Goal: Task Accomplishment & Management: Manage account settings

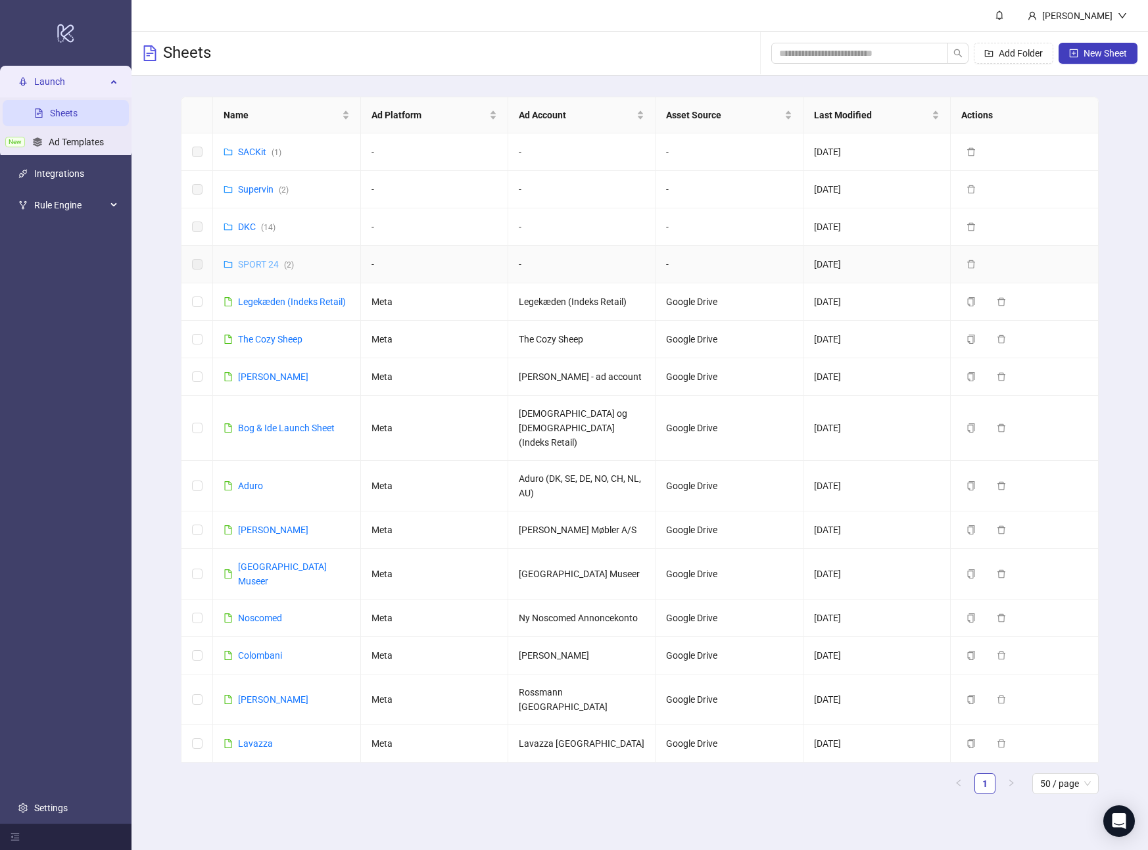
click at [251, 262] on link "SPORT 24 ( 2 )" at bounding box center [266, 264] width 56 height 11
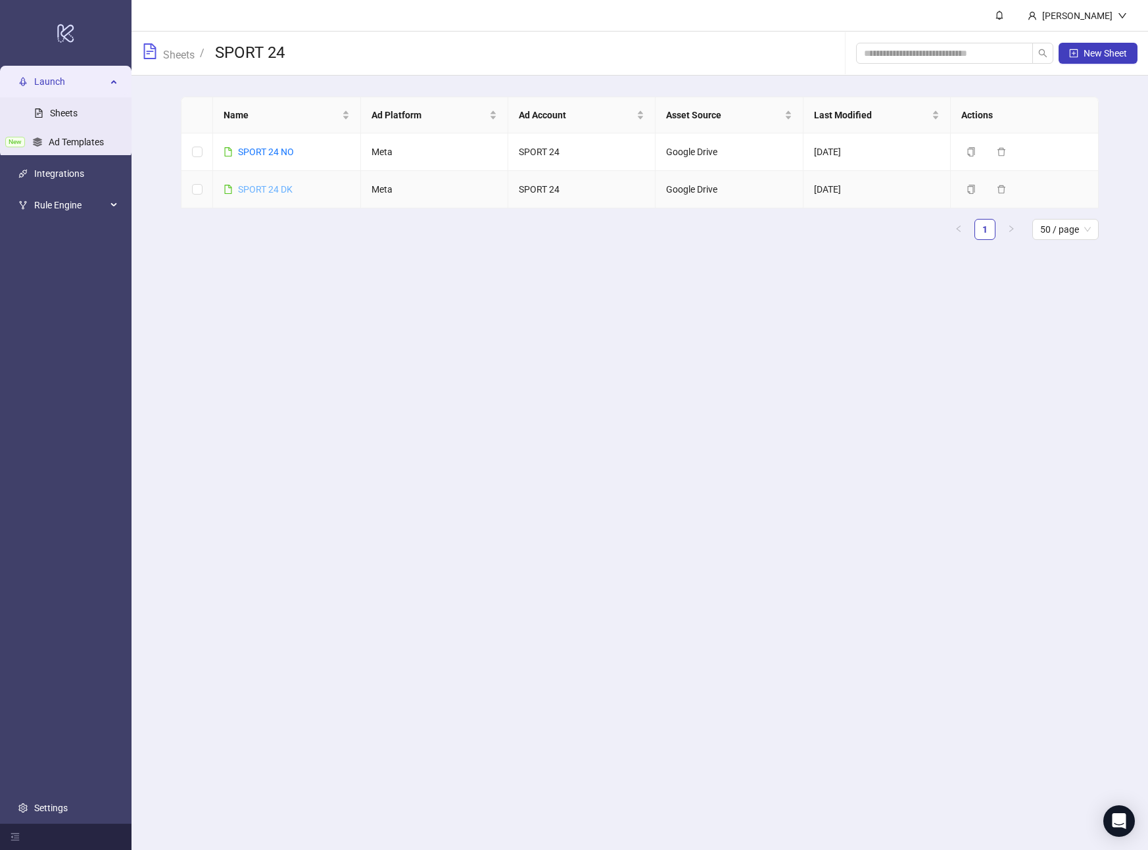
click at [277, 187] on link "SPORT 24 DK" at bounding box center [265, 189] width 55 height 11
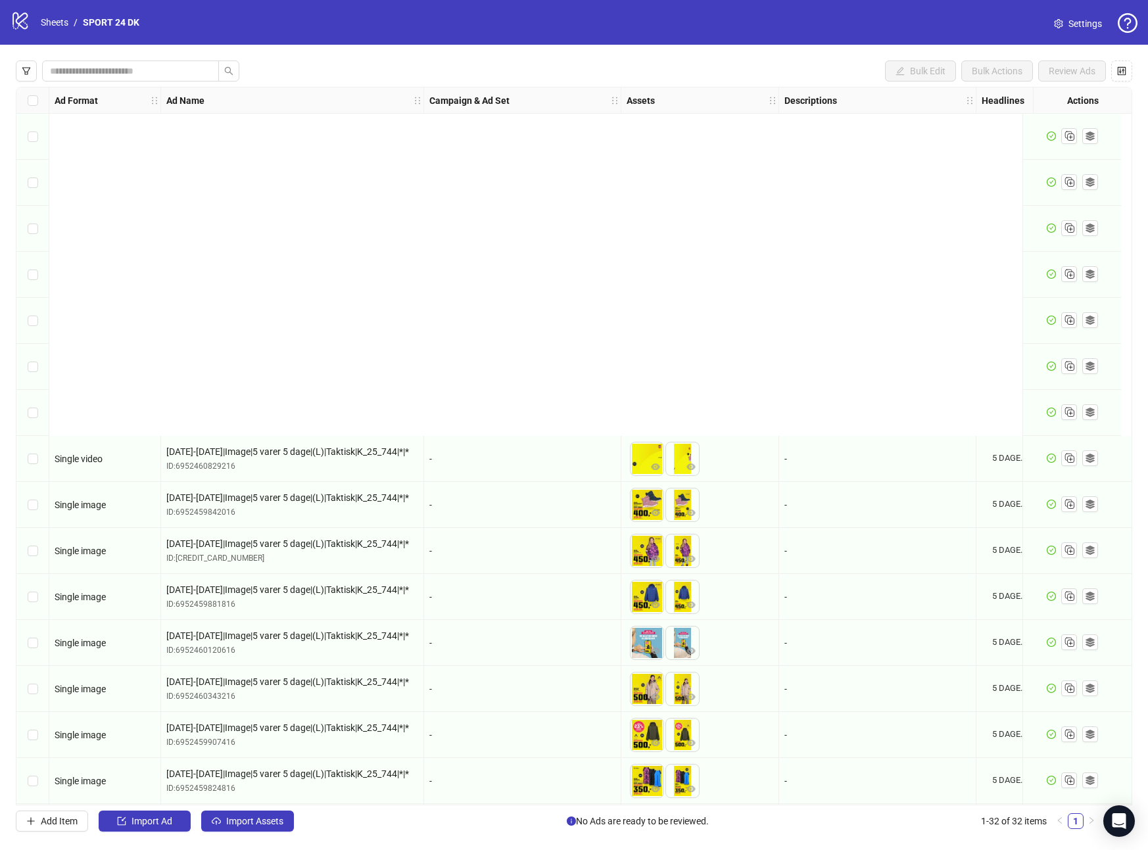
scroll to position [787, 0]
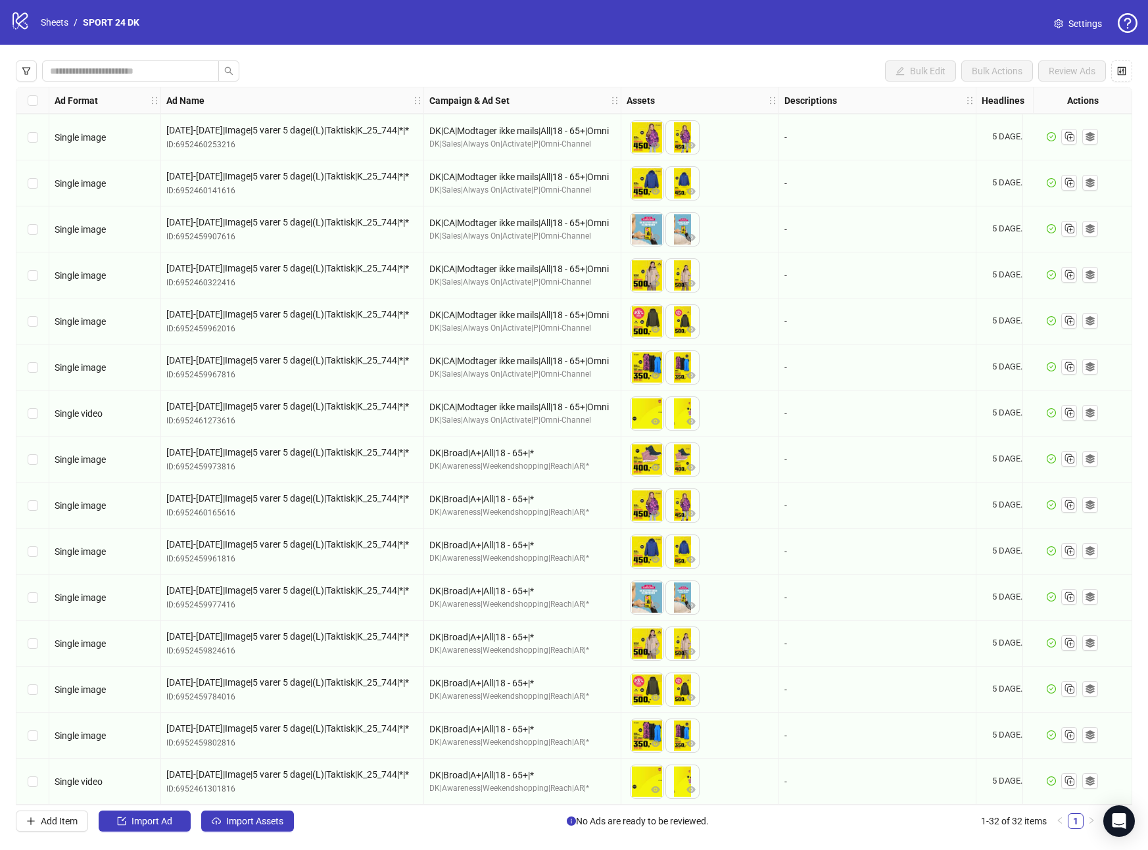
click at [1080, 18] on span "Settings" at bounding box center [1086, 23] width 34 height 14
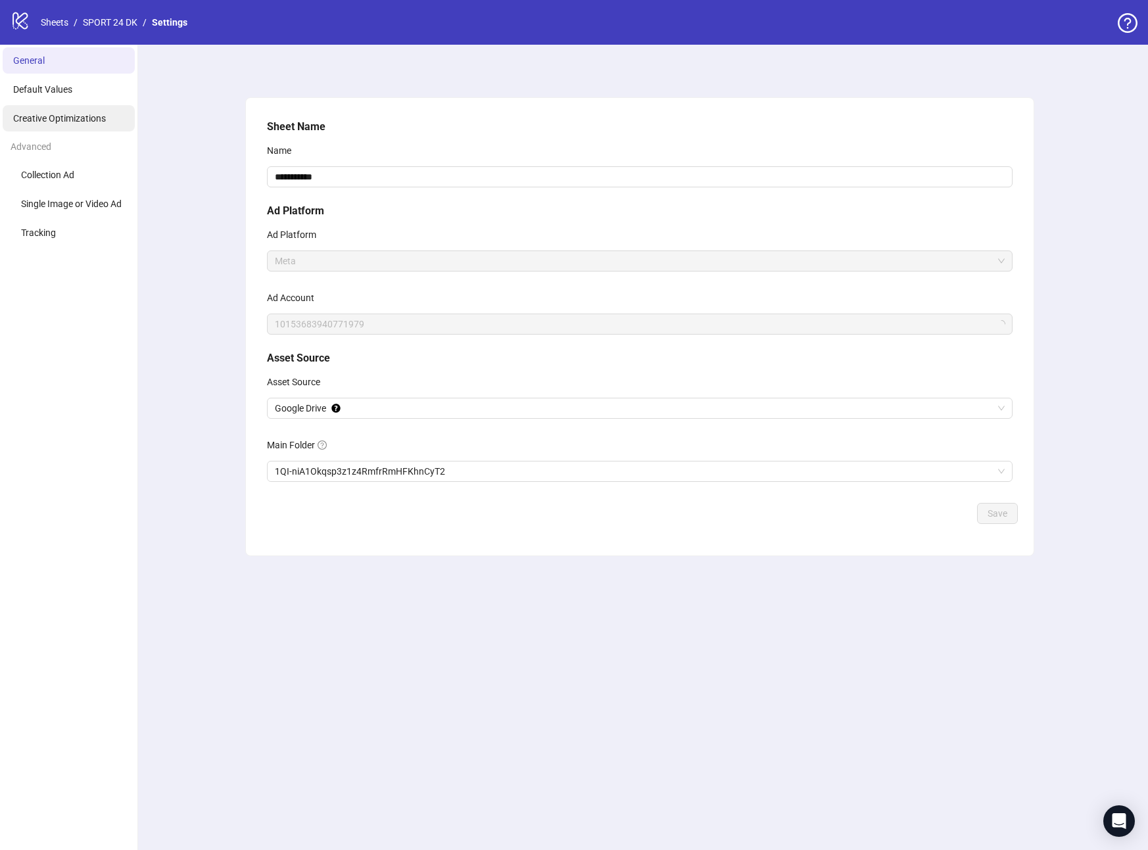
click at [99, 111] on li "Creative Optimizations" at bounding box center [69, 118] width 132 height 26
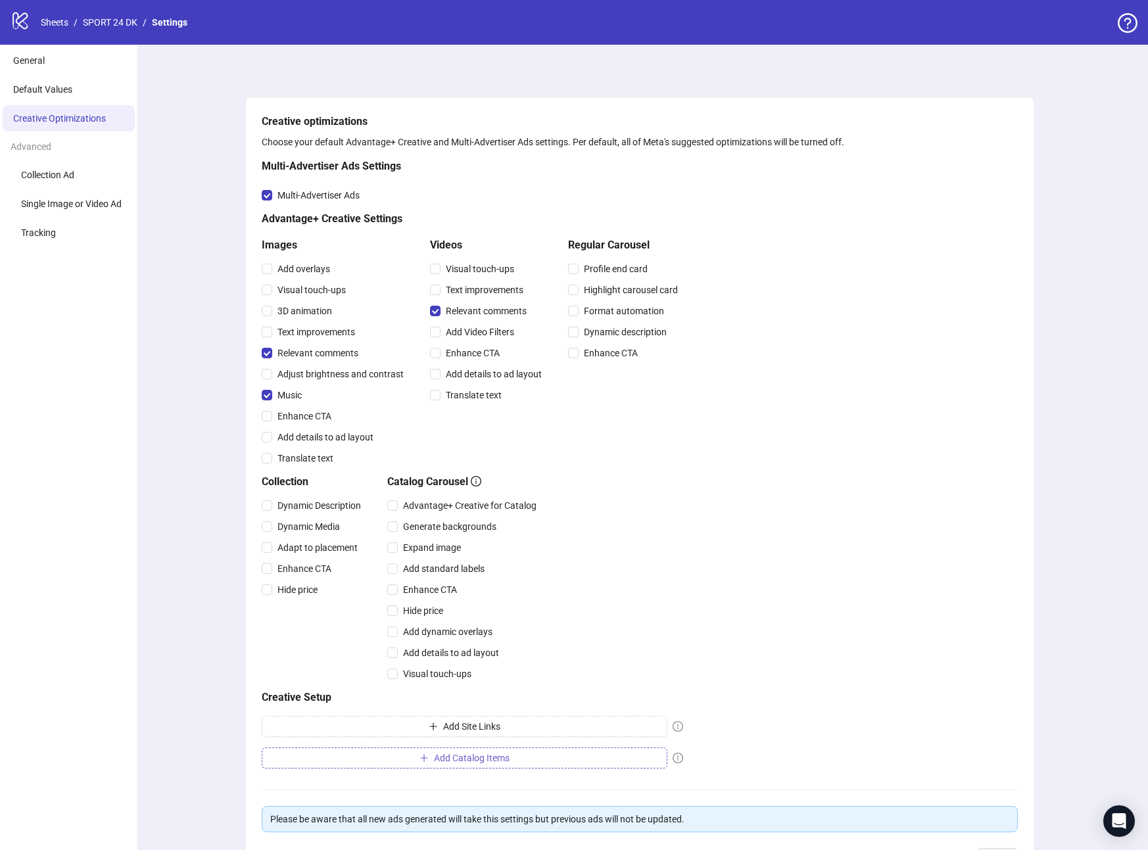
click at [500, 758] on span "Add Catalog Items" at bounding box center [472, 758] width 76 height 11
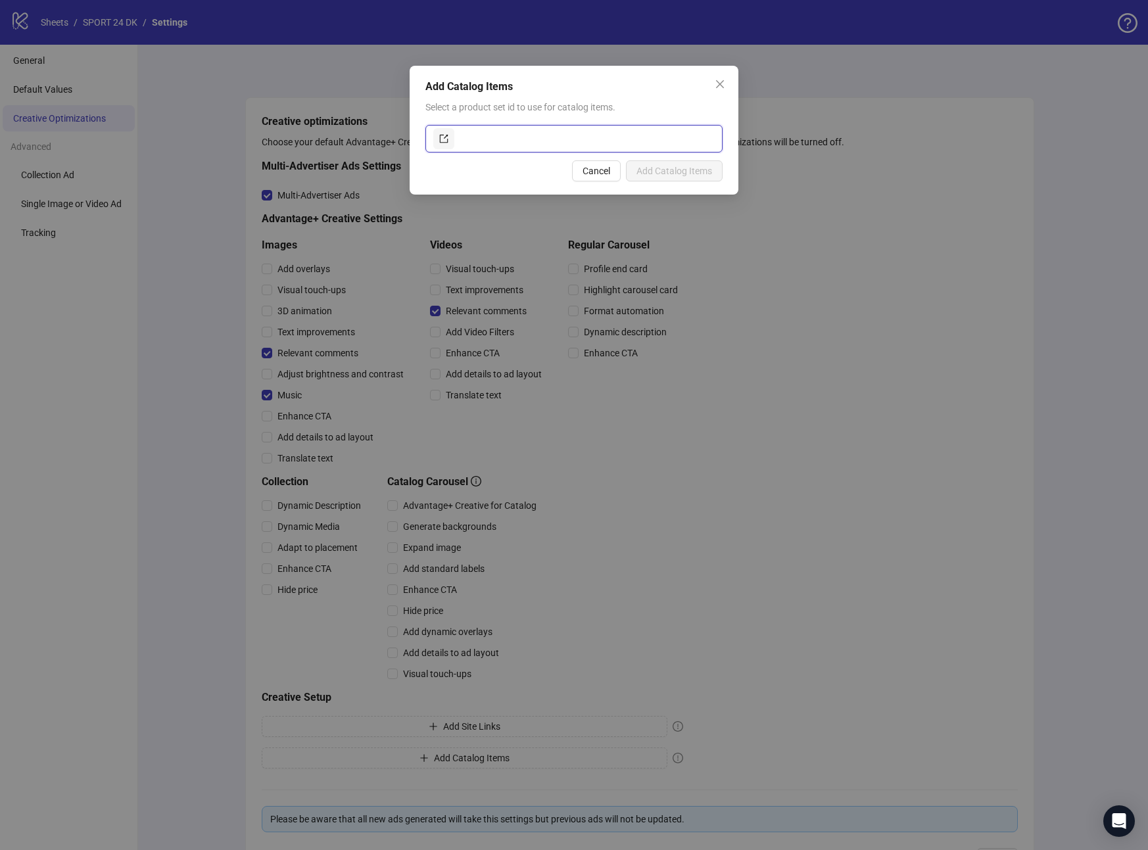
click at [506, 141] on input "text" at bounding box center [586, 138] width 258 height 21
paste input "**********"
type input "**********"
click at [688, 171] on span "Add Catalog Items" at bounding box center [675, 171] width 76 height 11
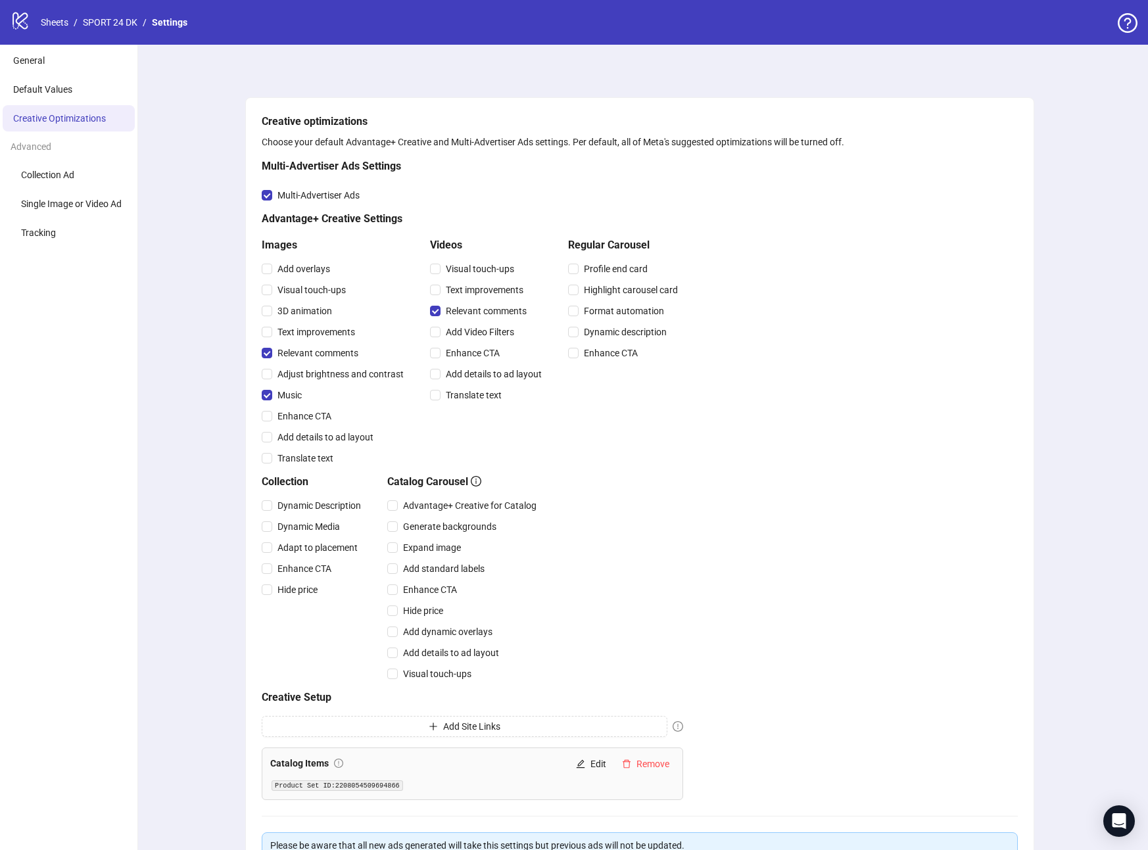
scroll to position [130, 0]
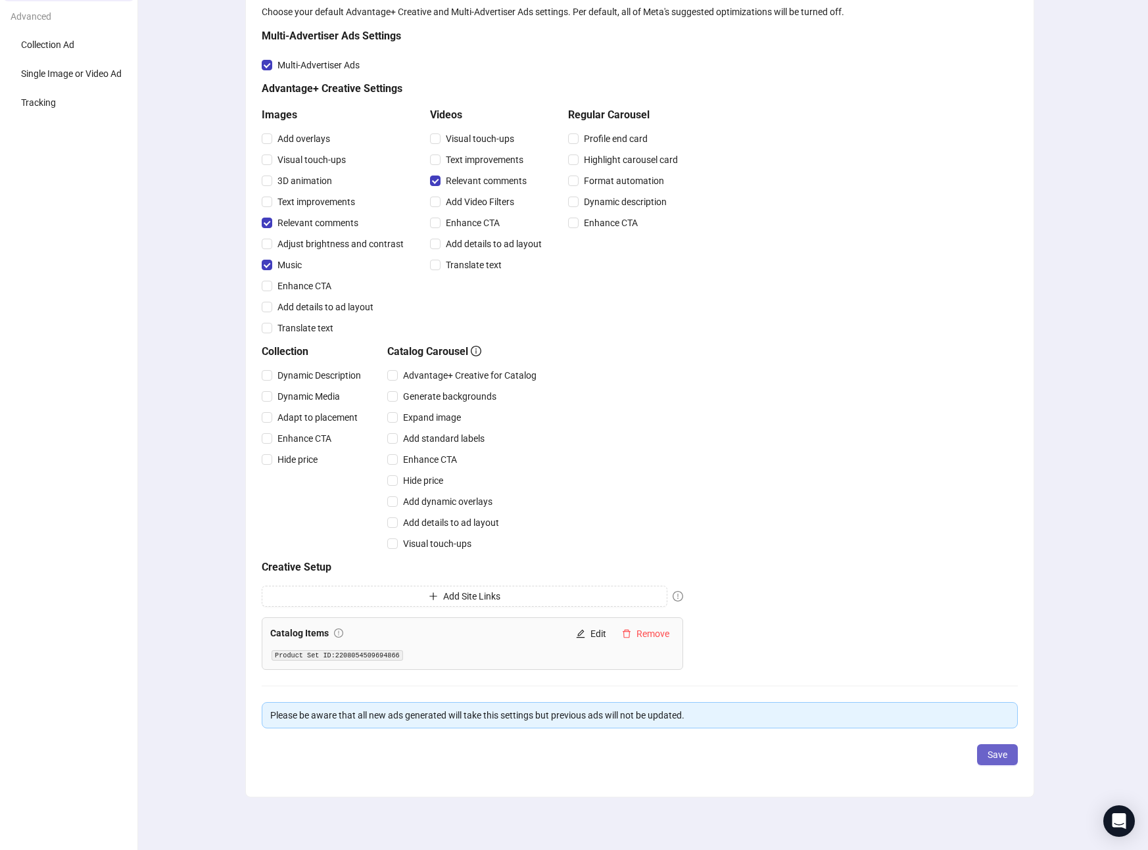
click at [997, 759] on span "Save" at bounding box center [998, 755] width 20 height 11
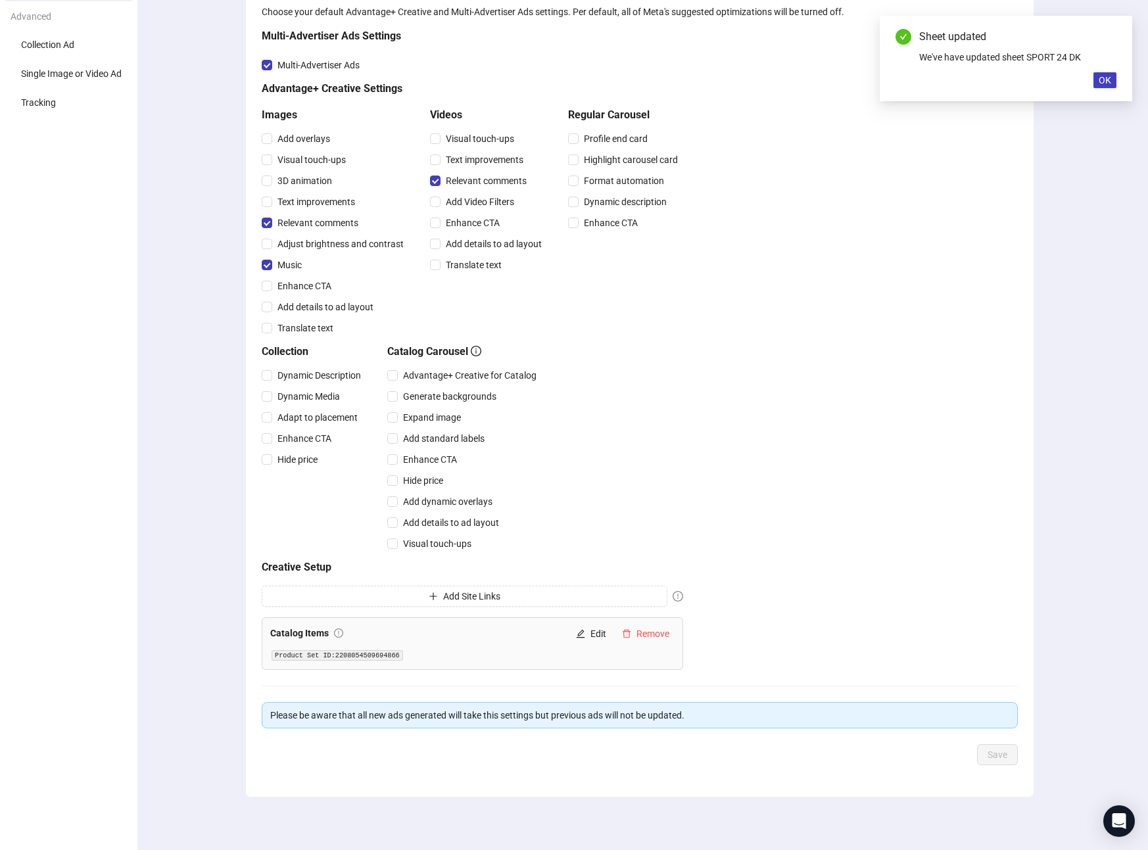
scroll to position [0, 0]
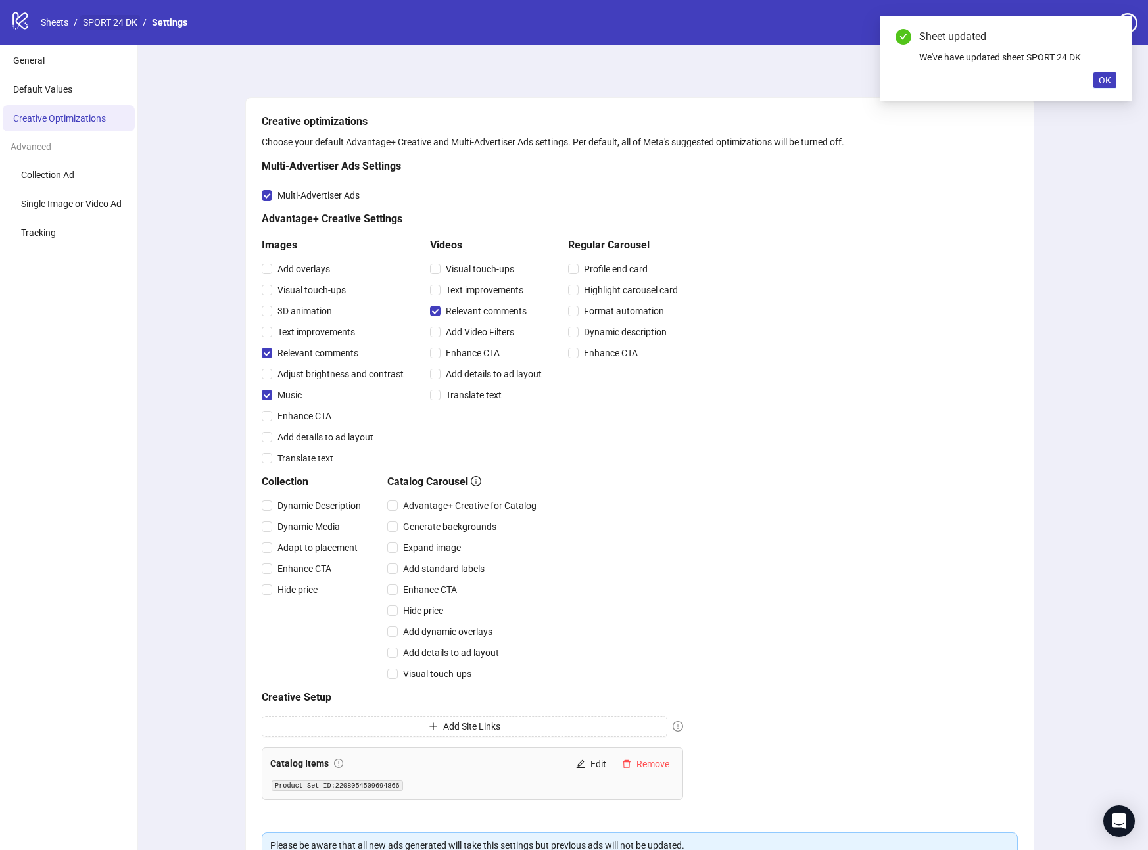
click at [112, 24] on link "SPORT 24 DK" at bounding box center [110, 22] width 60 height 14
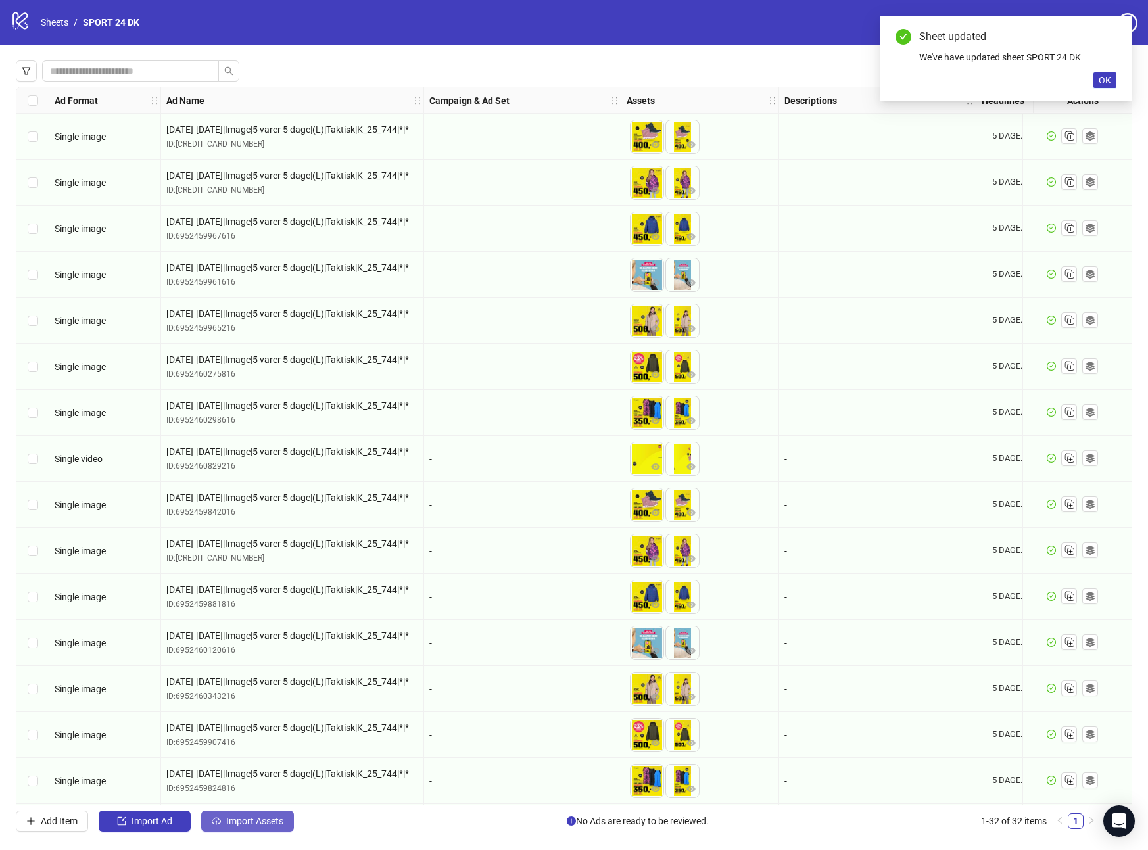
click at [274, 816] on span "Import Assets" at bounding box center [254, 821] width 57 height 11
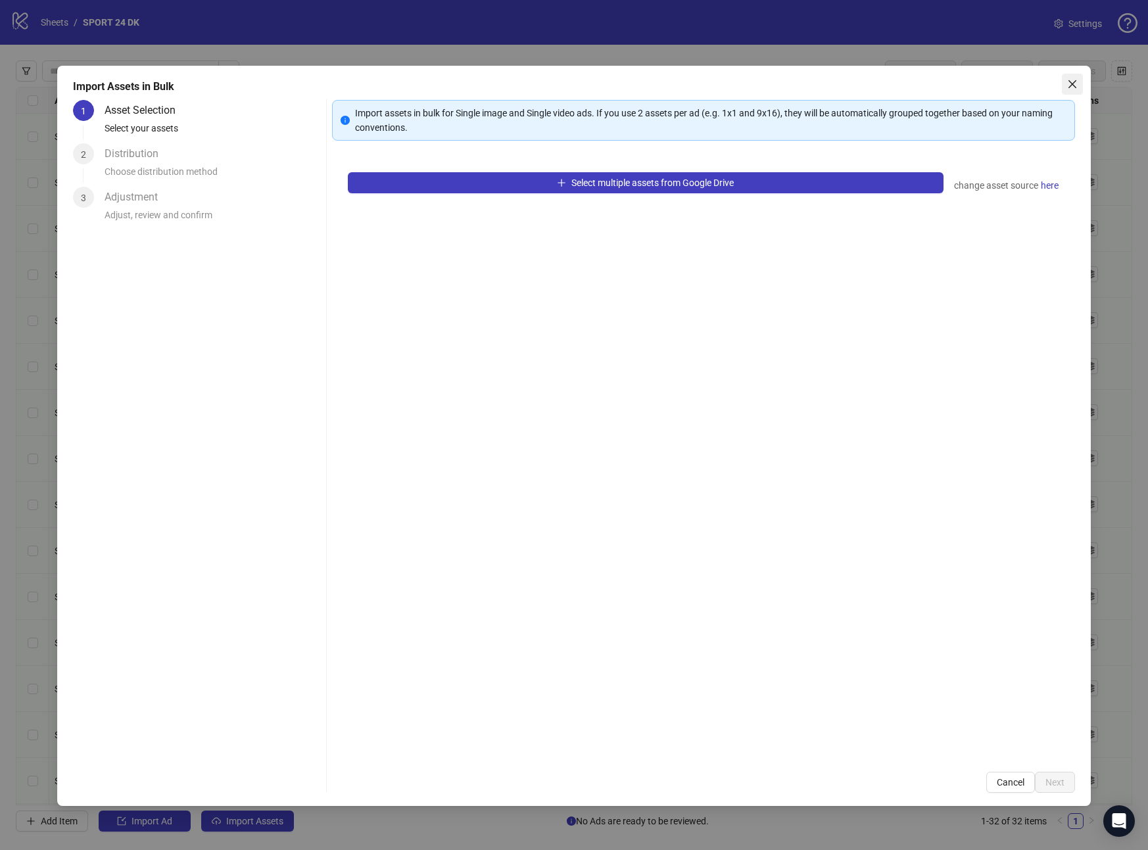
click at [1070, 80] on icon "close" at bounding box center [1072, 84] width 11 height 11
